Goal: Task Accomplishment & Management: Manage account settings

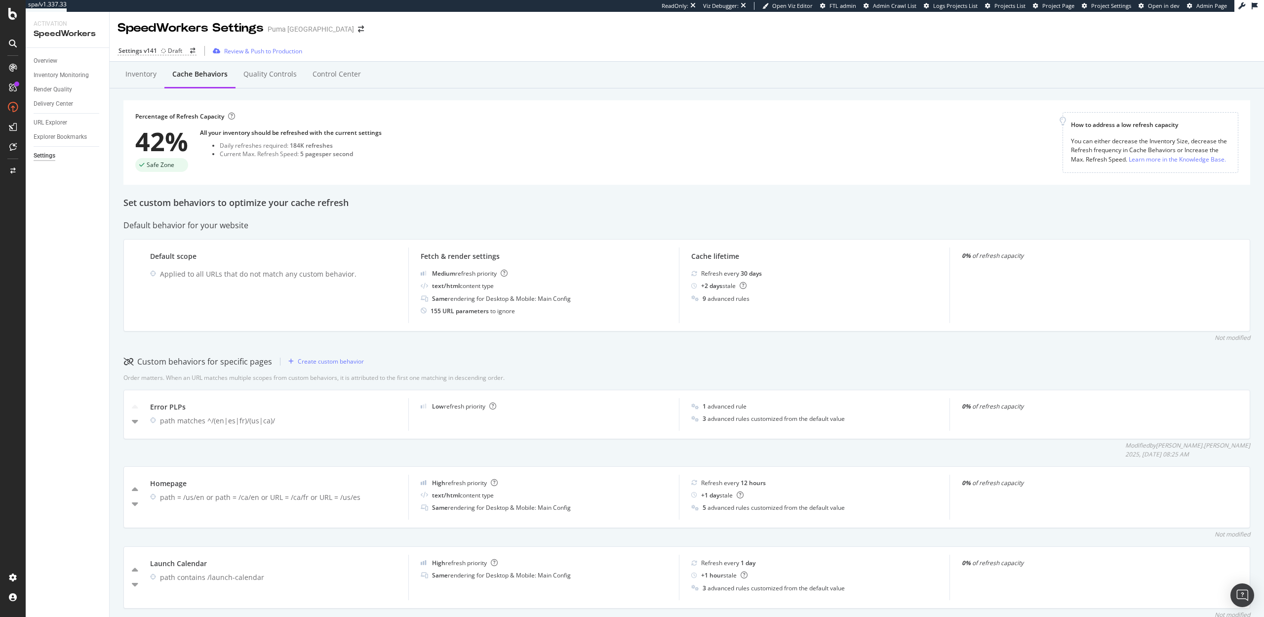
scroll to position [325, 0]
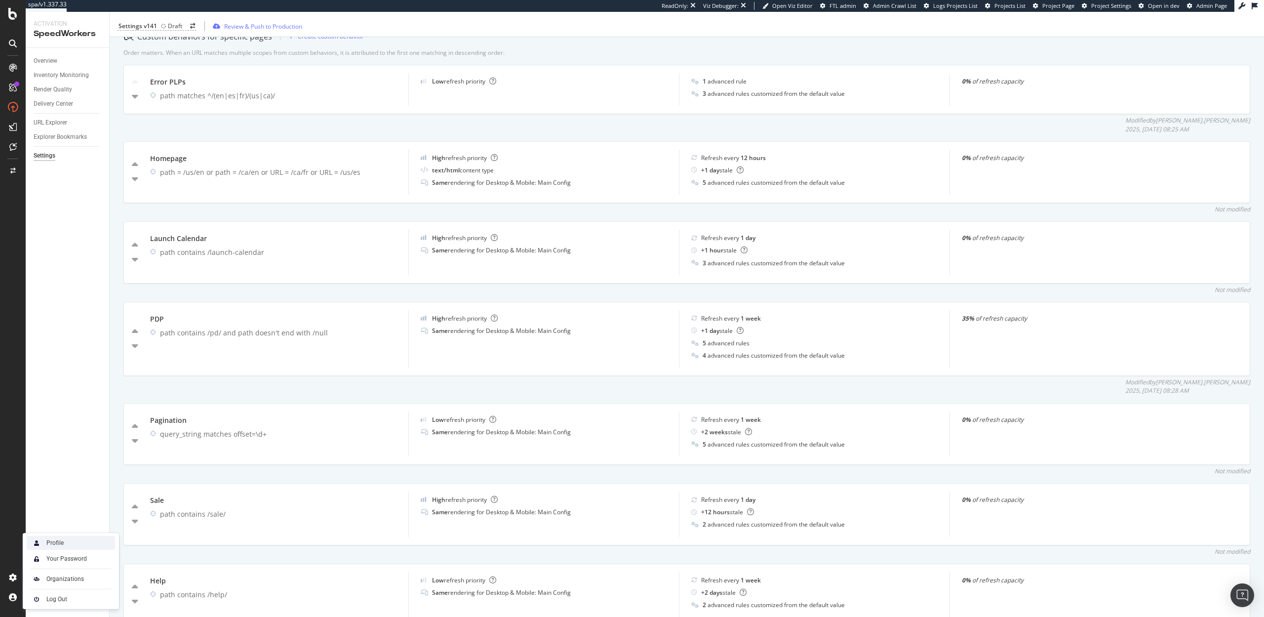
click at [55, 542] on div "Profile" at bounding box center [54, 543] width 17 height 8
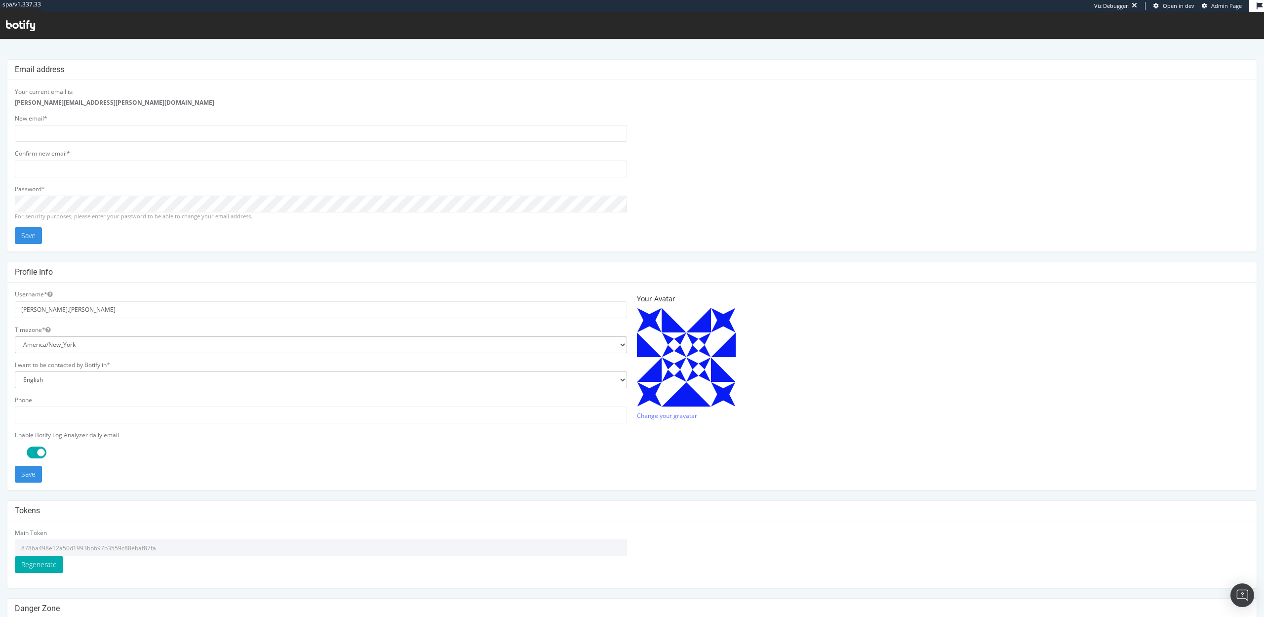
scroll to position [44, 0]
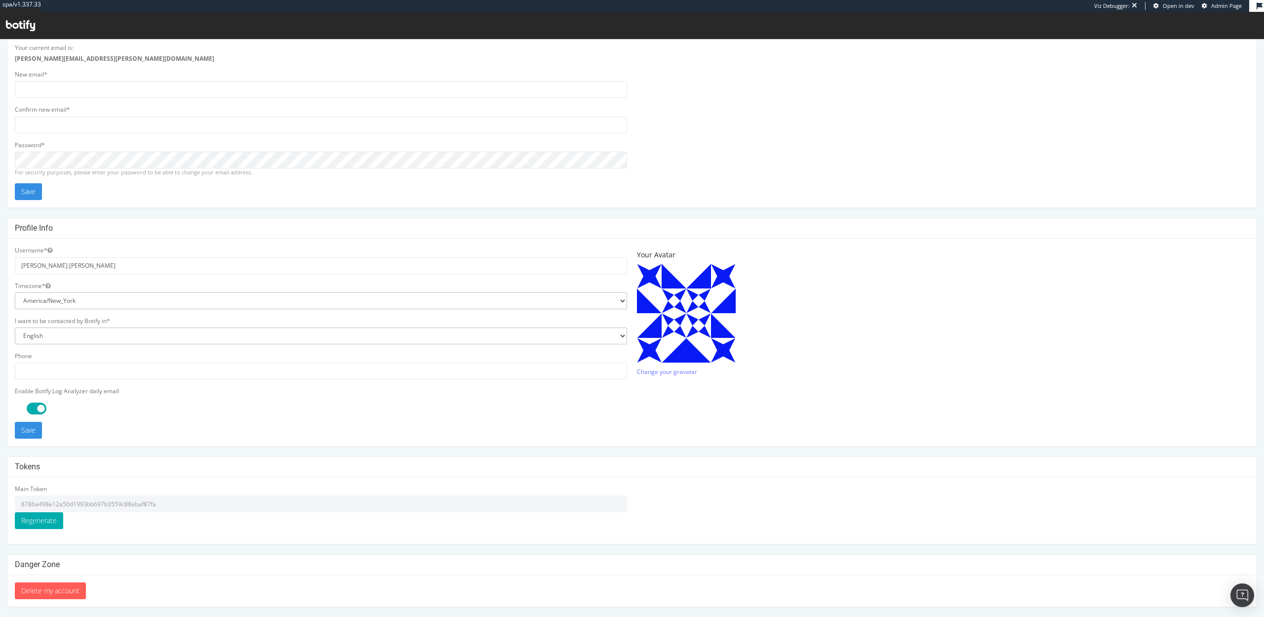
click at [139, 503] on input "8786a498e12a50d1993bb697b3559c88ebaf87fa" at bounding box center [321, 503] width 612 height 17
